Goal: Information Seeking & Learning: Check status

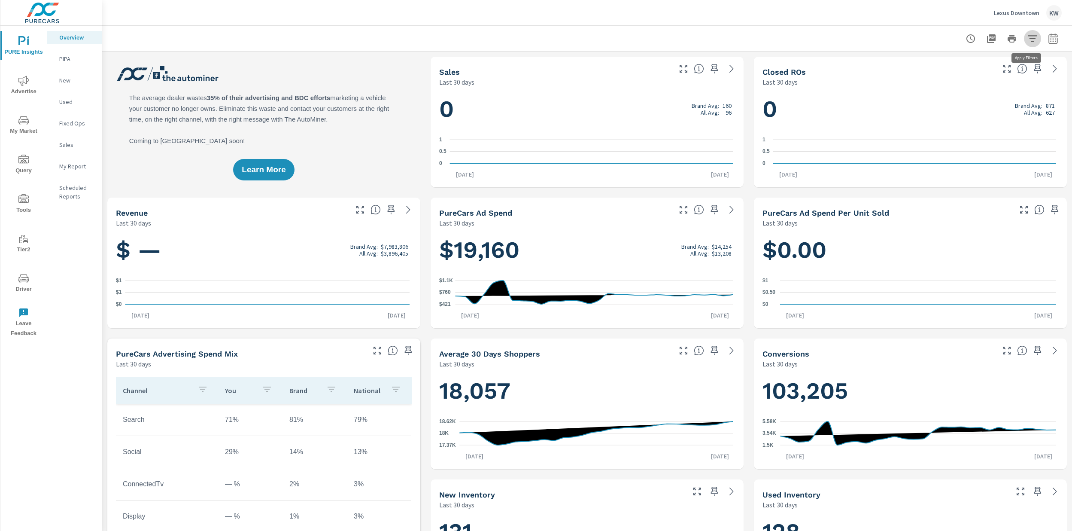
click at [1027, 42] on icon "button" at bounding box center [1032, 38] width 10 height 10
click at [1050, 42] on div at bounding box center [536, 265] width 1072 height 531
click at [1049, 43] on icon "button" at bounding box center [1053, 38] width 10 height 10
select select "Last 30 days"
click at [1006, 76] on select "Custom [DATE] Last week Last 7 days Last 14 days Last 30 days Last 45 days Last…" at bounding box center [978, 74] width 86 height 17
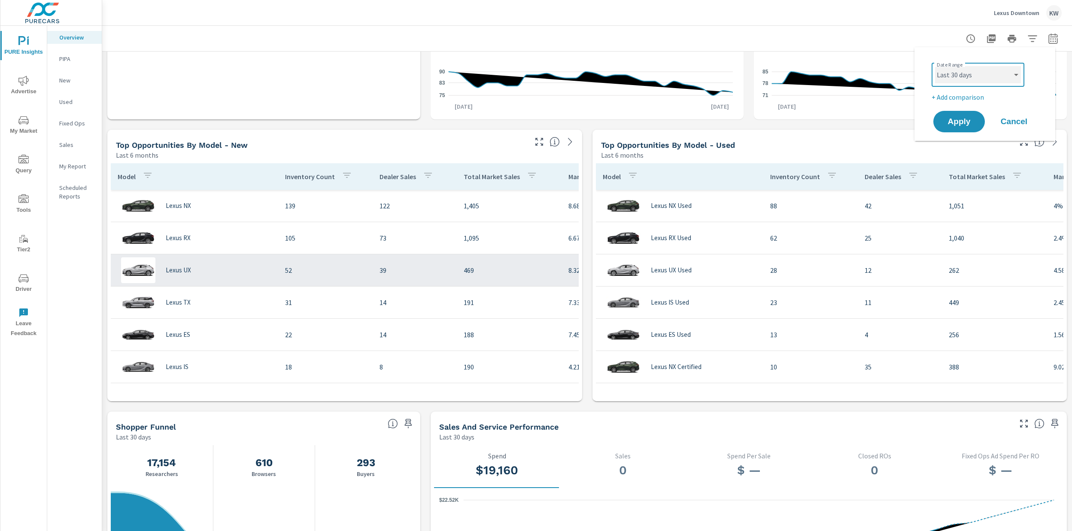
scroll to position [500, 0]
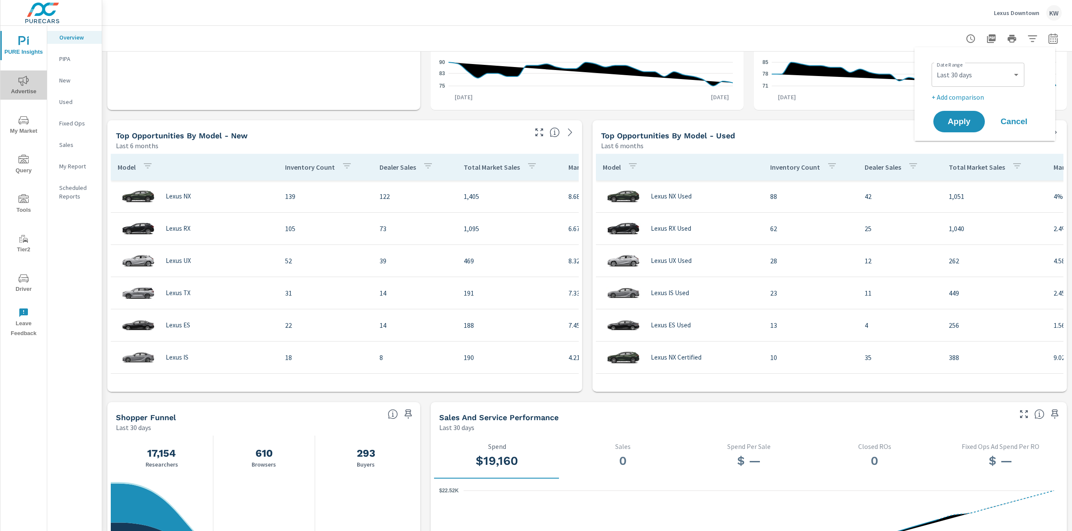
click at [20, 90] on span "Advertise" at bounding box center [23, 86] width 41 height 21
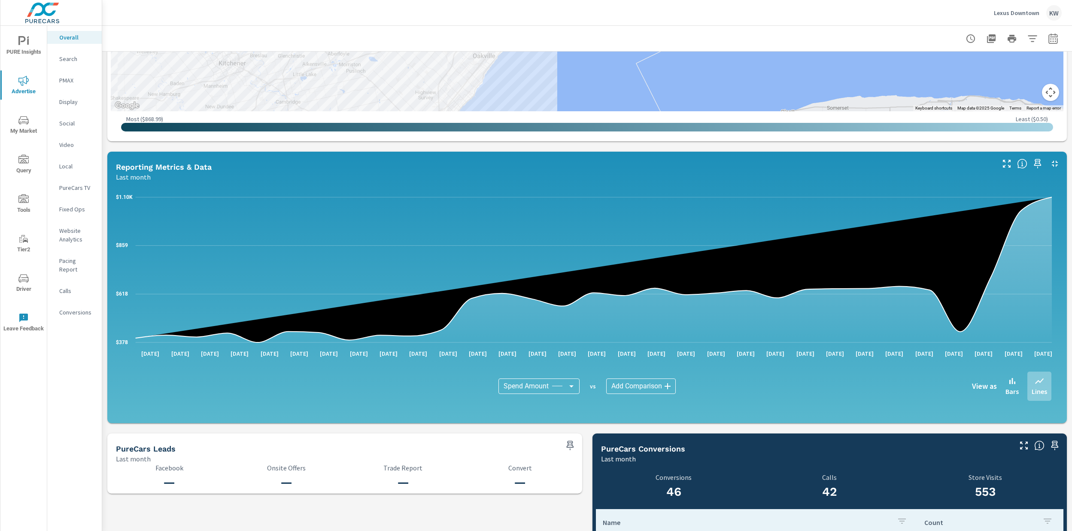
scroll to position [519, 0]
